Goal: Transaction & Acquisition: Book appointment/travel/reservation

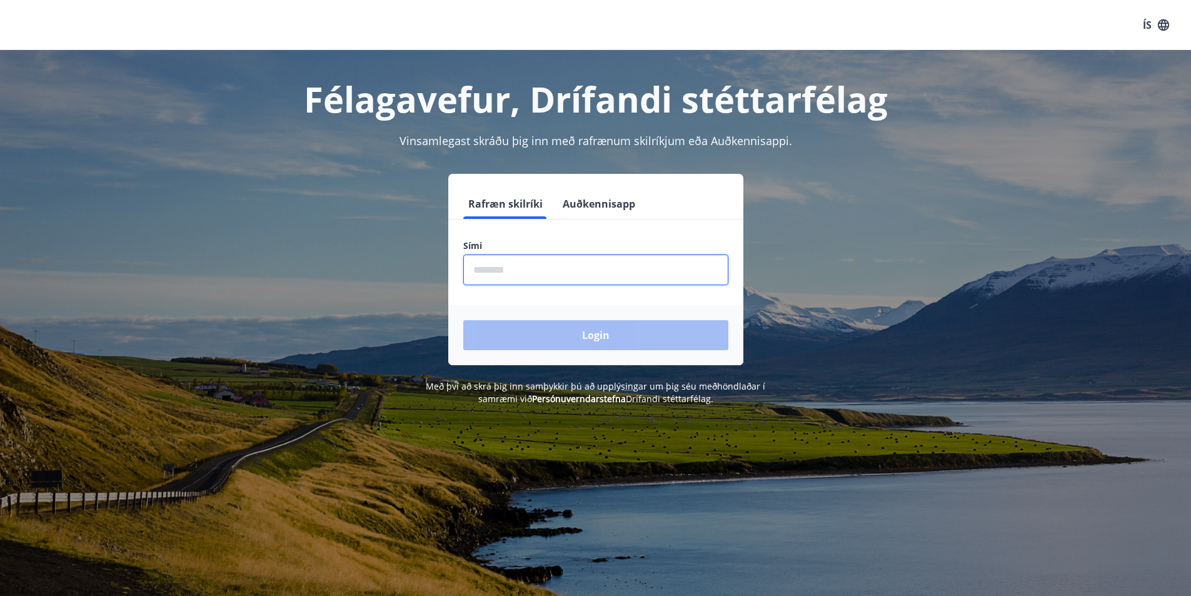
click at [560, 260] on input "phone" at bounding box center [595, 270] width 265 height 31
type input "********"
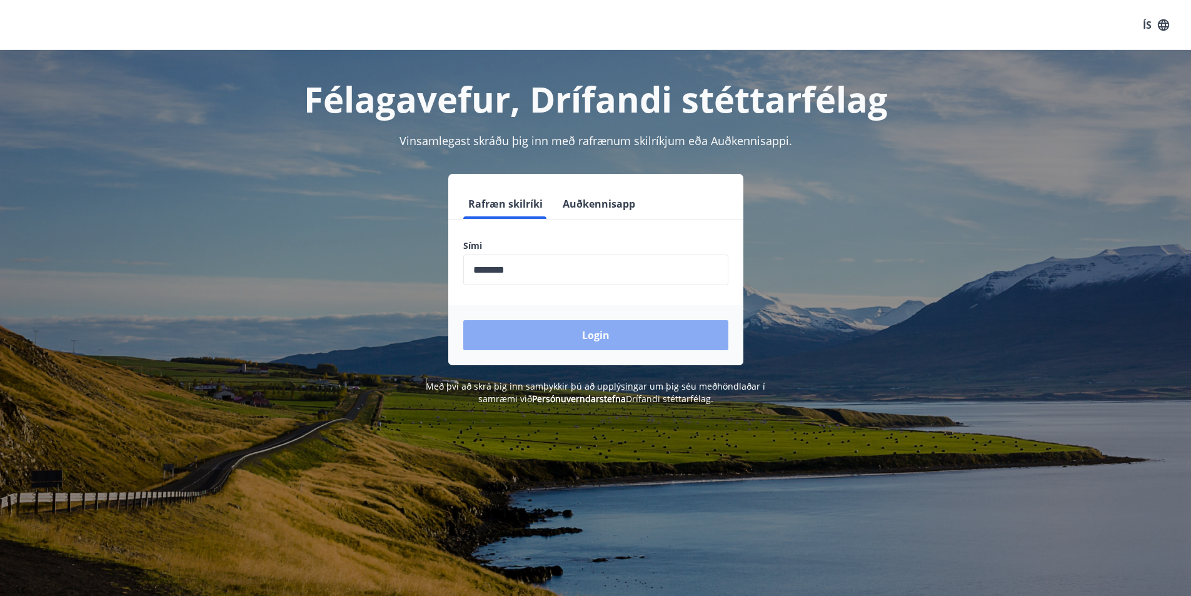
click at [557, 331] on button "Login" at bounding box center [595, 335] width 265 height 30
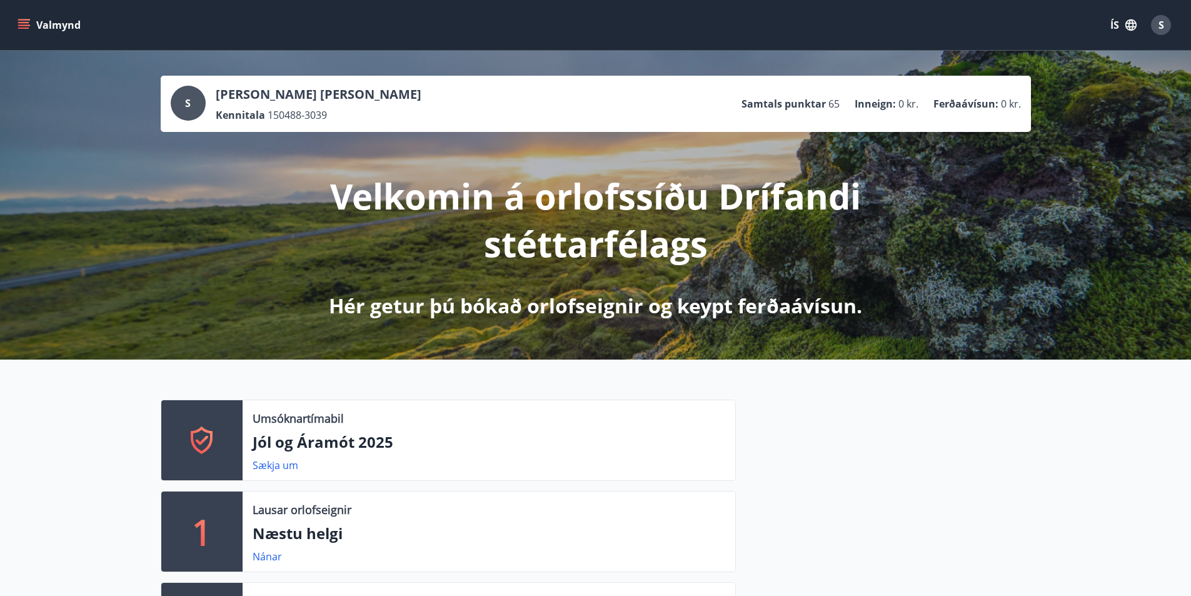
scroll to position [417, 0]
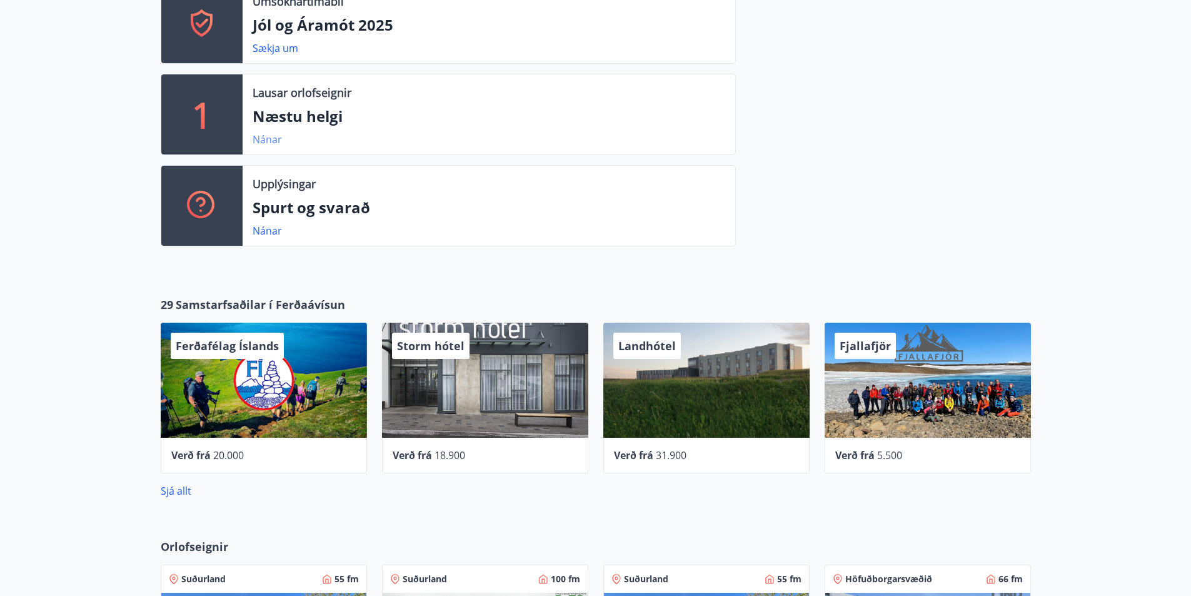
click at [267, 146] on link "Nánar" at bounding box center [267, 140] width 29 height 14
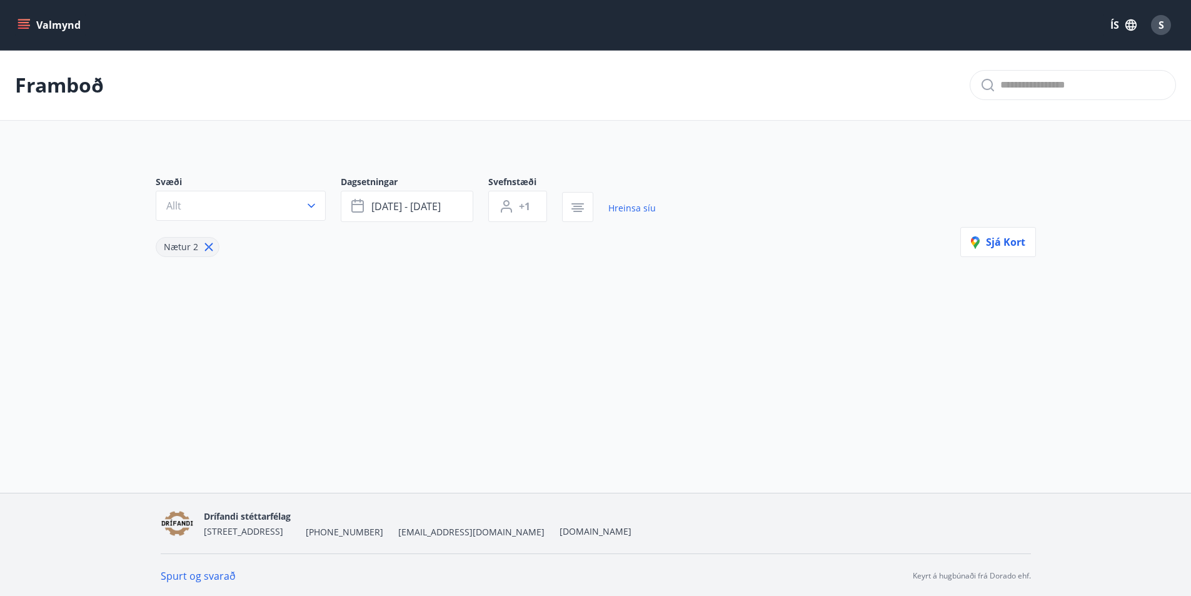
type input "*"
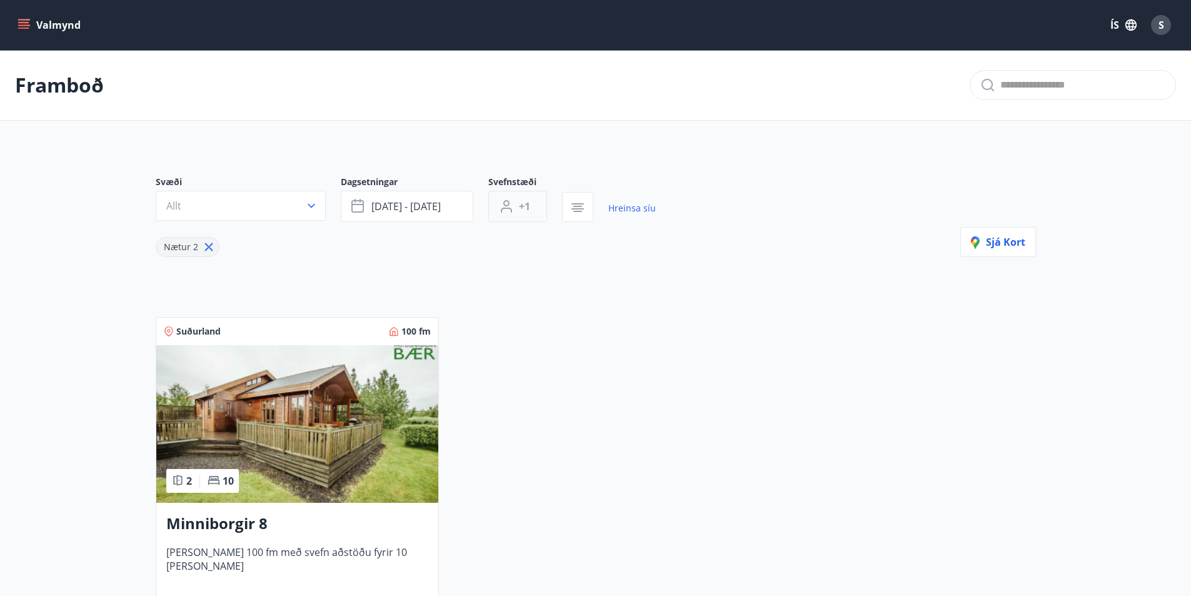
click at [522, 203] on span "+1" at bounding box center [524, 206] width 11 height 14
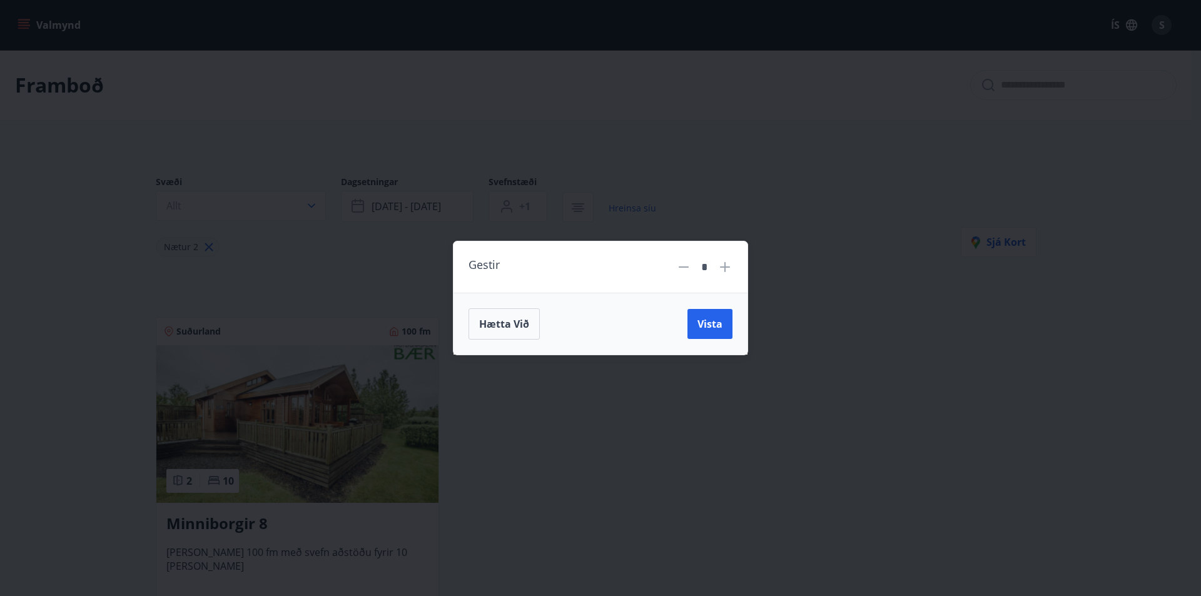
click at [728, 273] on icon at bounding box center [724, 267] width 15 height 15
type input "*"
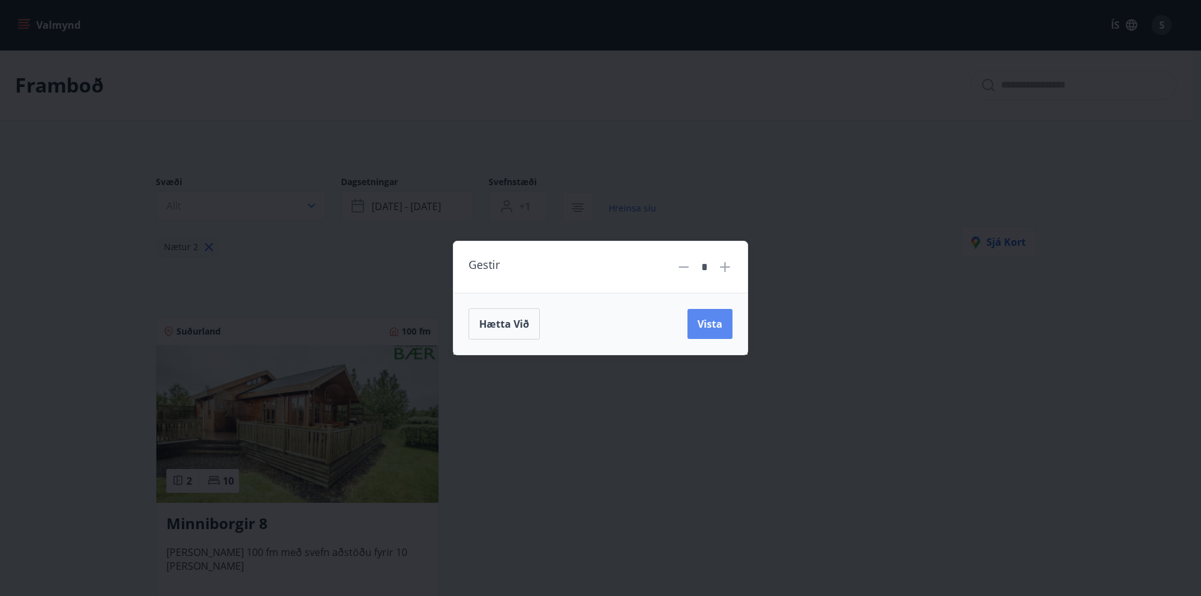
click at [717, 322] on span "Vista" at bounding box center [709, 324] width 25 height 14
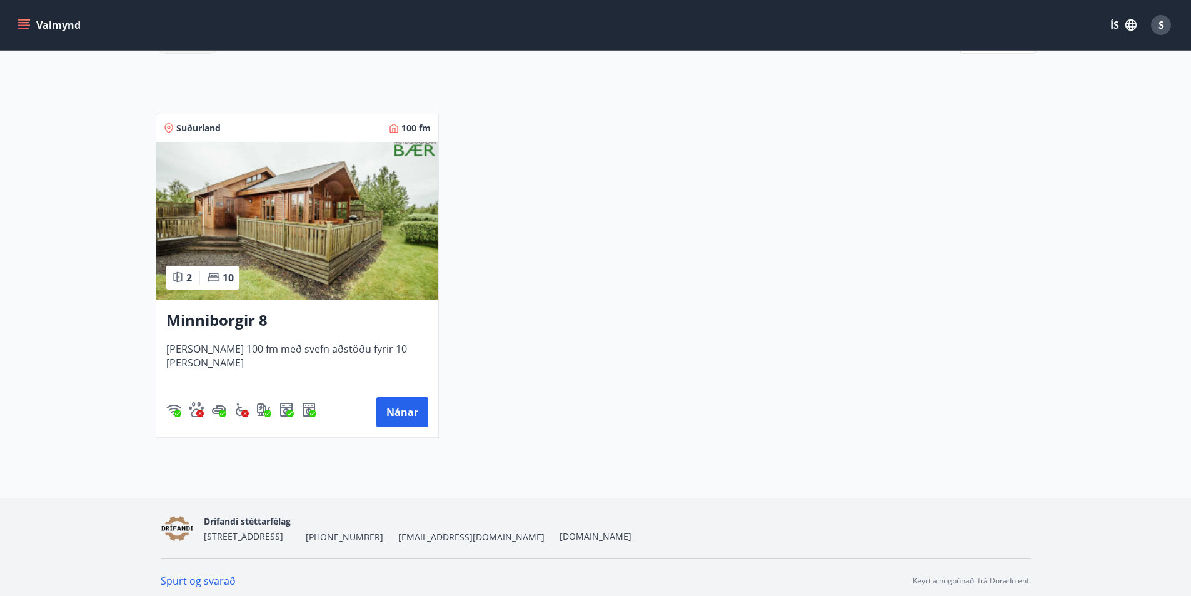
scroll to position [208, 0]
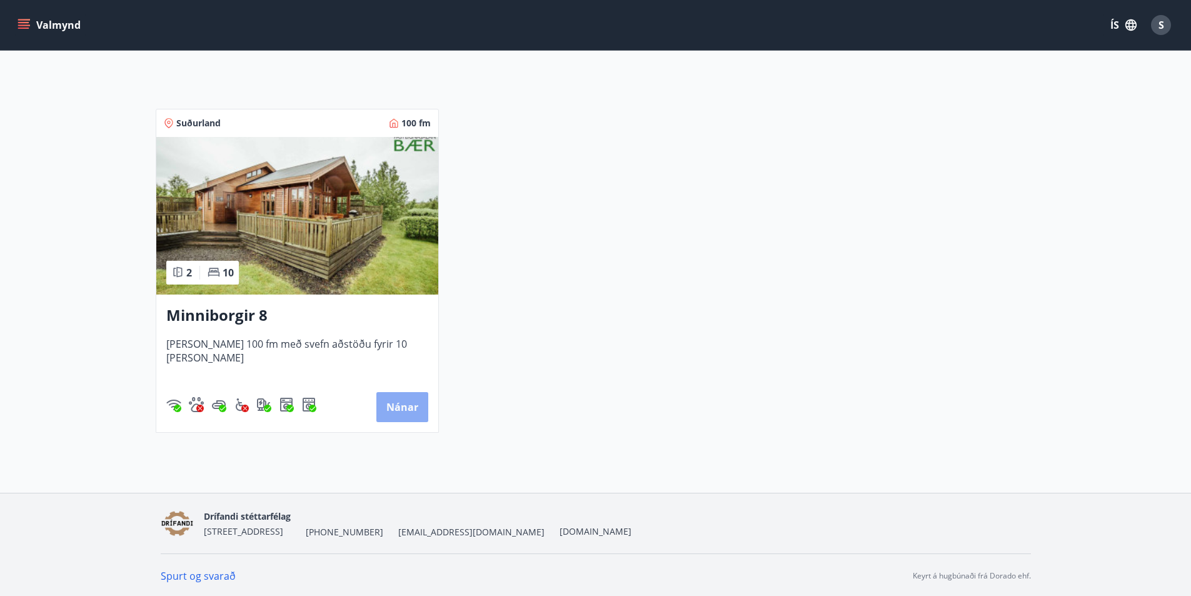
click at [413, 413] on button "Nánar" at bounding box center [402, 407] width 52 height 30
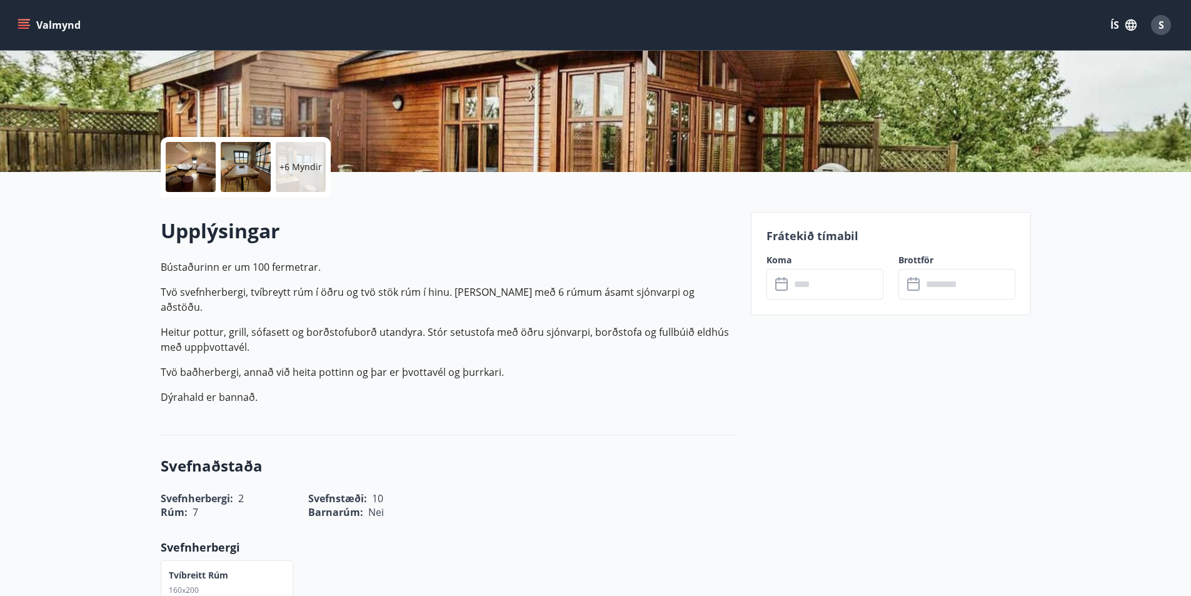
scroll to position [208, 0]
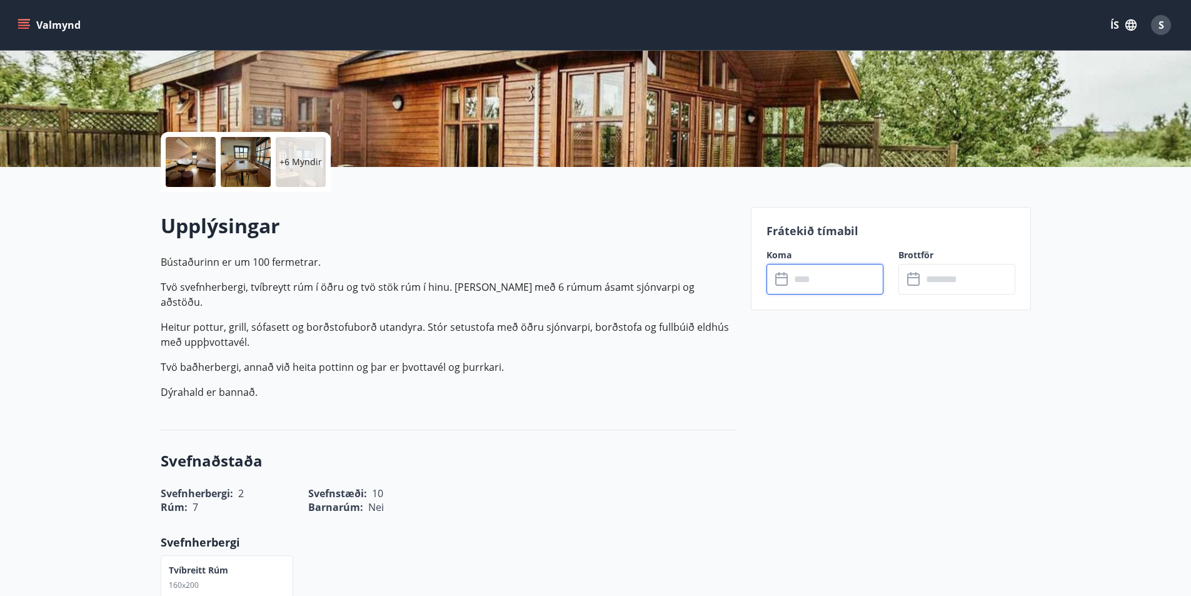
click at [807, 279] on input "text" at bounding box center [836, 279] width 93 height 31
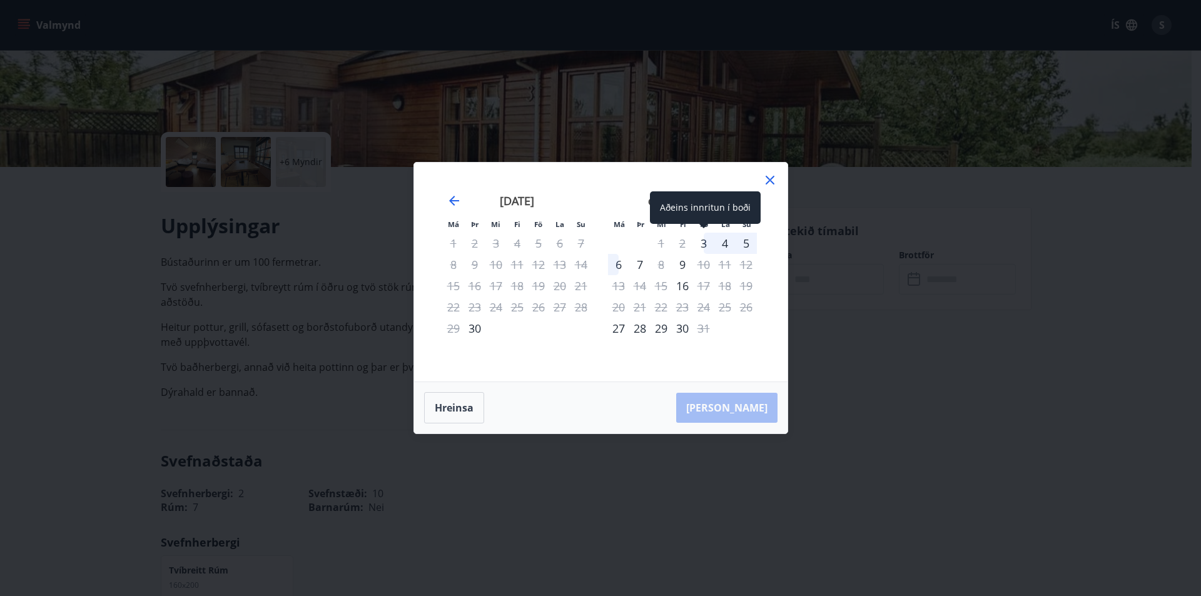
drag, startPoint x: 705, startPoint y: 243, endPoint x: 695, endPoint y: 251, distance: 12.4
click at [705, 243] on div "3" at bounding box center [703, 243] width 21 height 21
click at [616, 270] on div "6" at bounding box center [618, 264] width 21 height 21
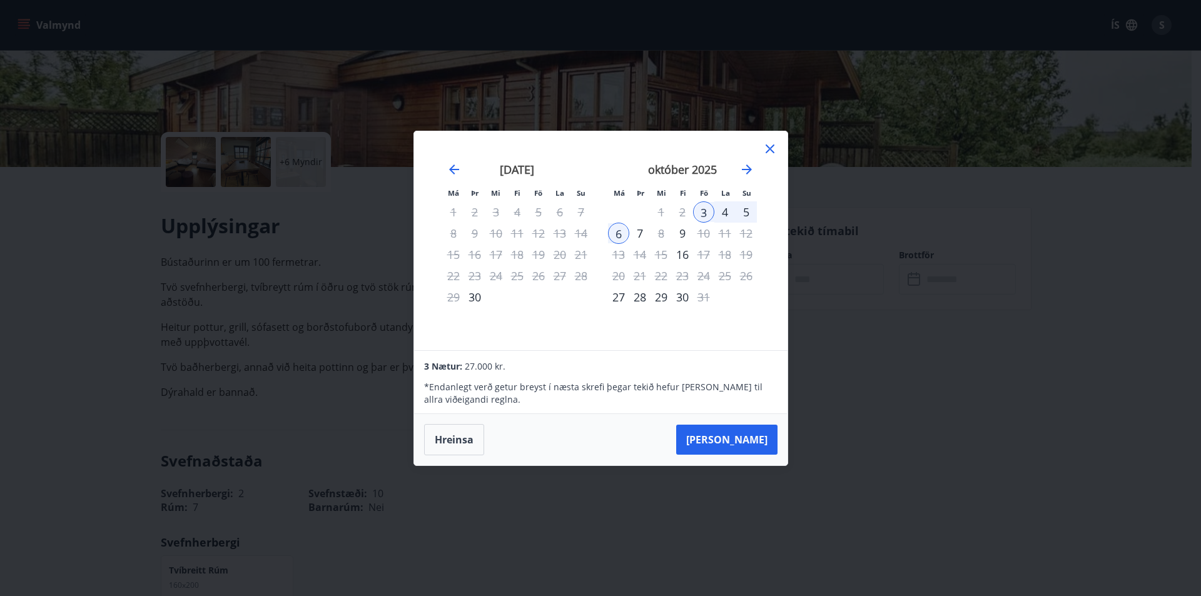
drag, startPoint x: 759, startPoint y: 416, endPoint x: 654, endPoint y: 428, distance: 105.7
click at [654, 428] on div "Hreinsa Taka Frá" at bounding box center [600, 439] width 373 height 51
click at [734, 438] on button "Taka Frá" at bounding box center [726, 440] width 101 height 30
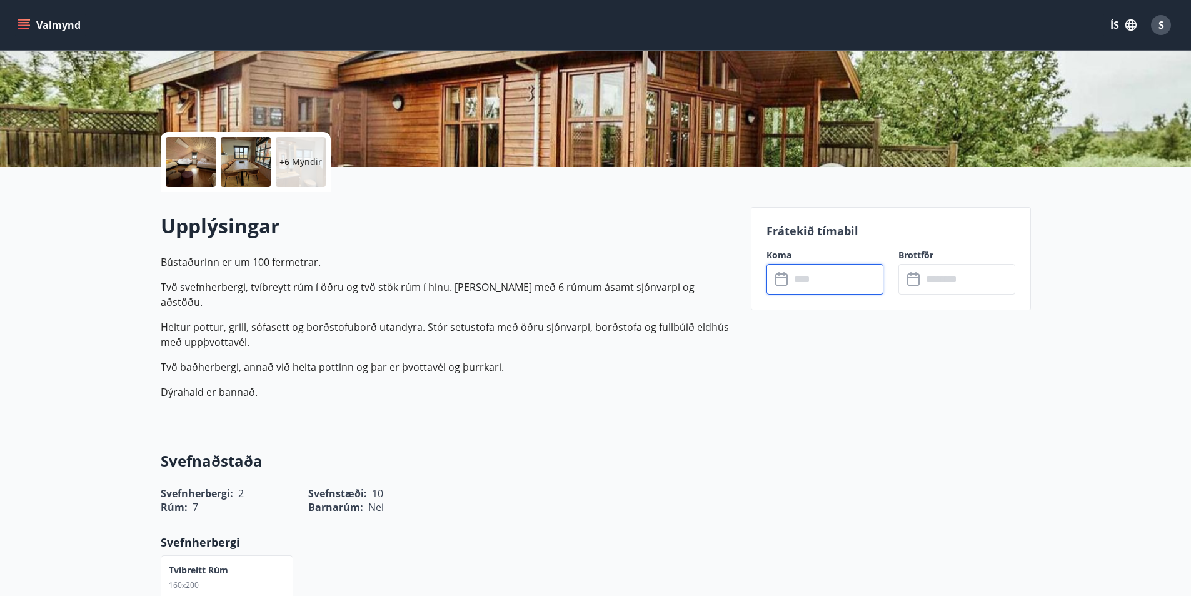
type input "******"
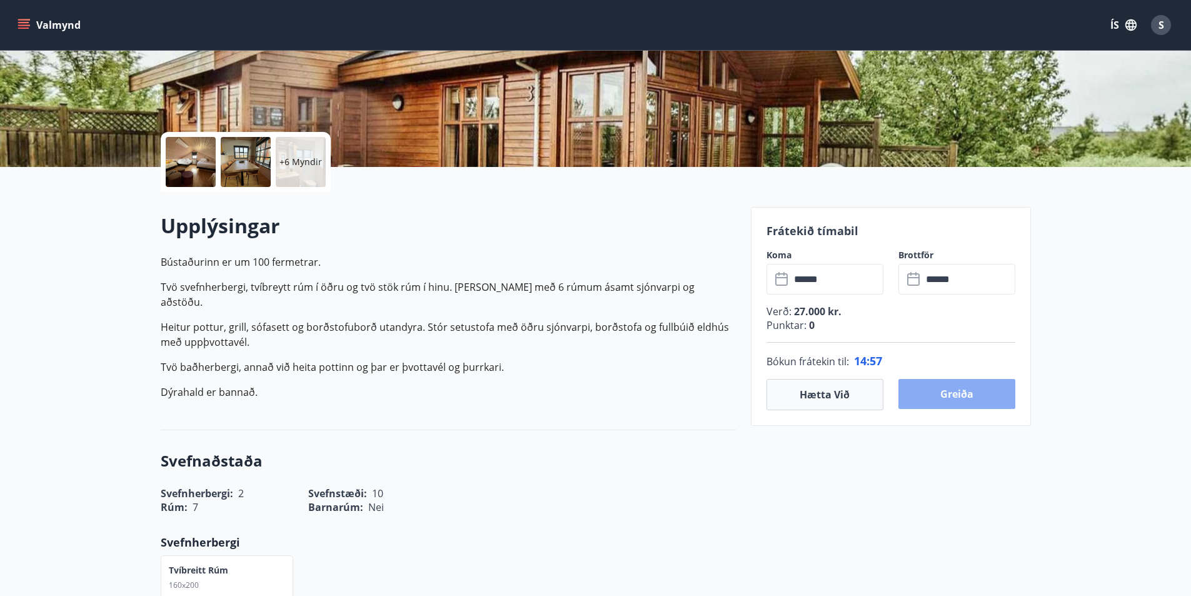
click at [940, 388] on button "Greiða" at bounding box center [957, 394] width 117 height 30
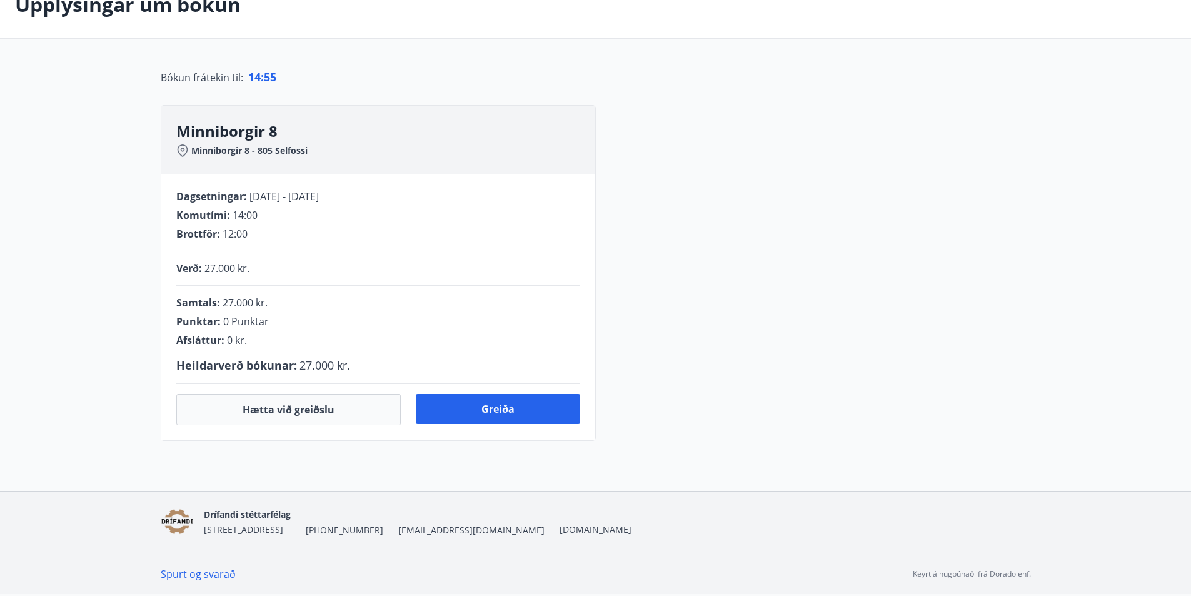
scroll to position [208, 0]
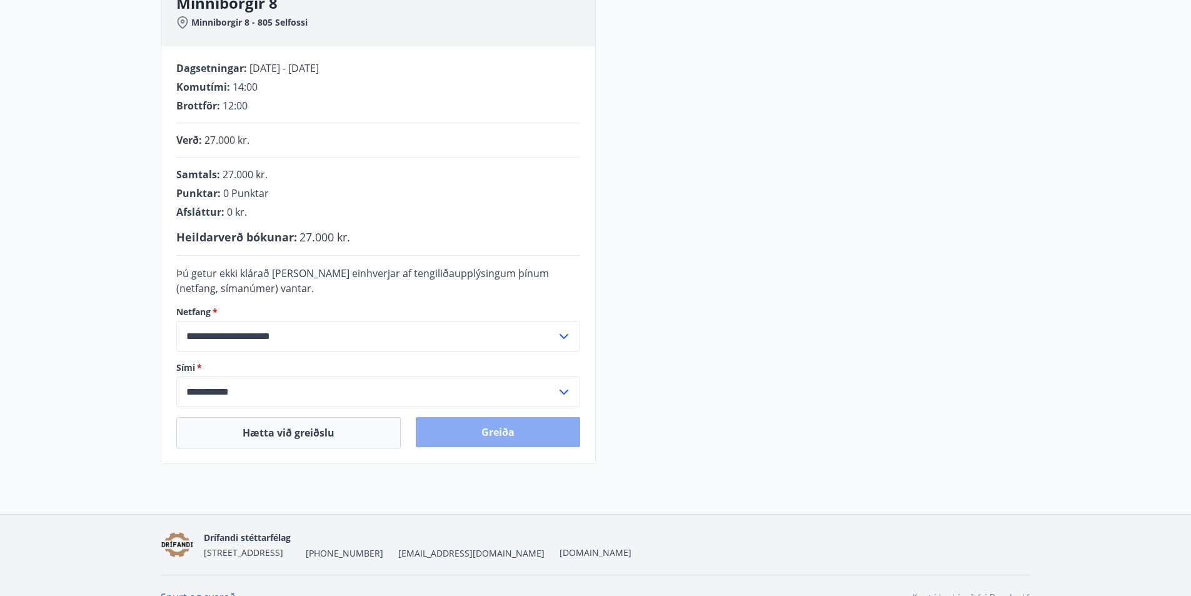
click at [502, 430] on button "Greiða" at bounding box center [498, 432] width 164 height 30
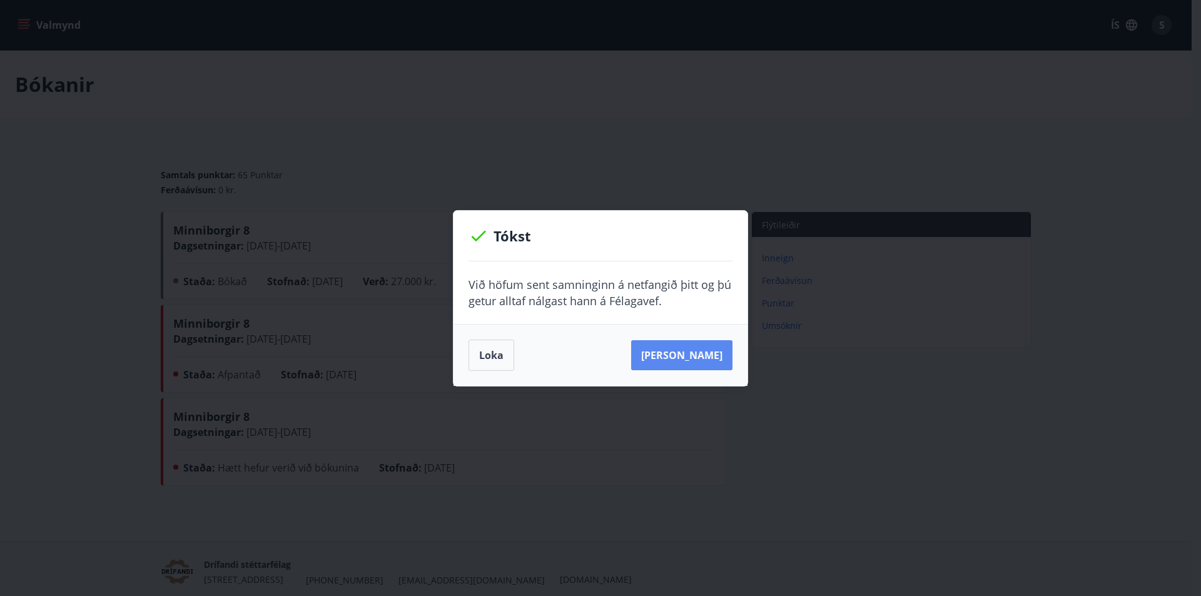
click at [685, 359] on button "Sjá samning" at bounding box center [681, 355] width 101 height 30
click at [503, 356] on button "Loka" at bounding box center [491, 355] width 46 height 31
